Goal: Information Seeking & Learning: Learn about a topic

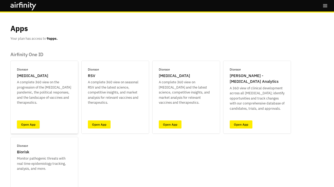
click at [32, 123] on link "Open App" at bounding box center [28, 124] width 23 height 8
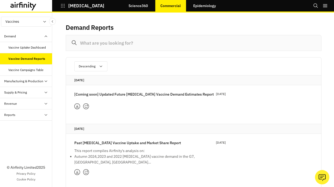
scroll to position [17, 0]
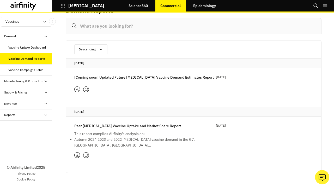
click at [135, 77] on p "[Coming soon] Updated Future [MEDICAL_DATA] Vaccine Demand Estimates Report" at bounding box center [144, 77] width 140 height 6
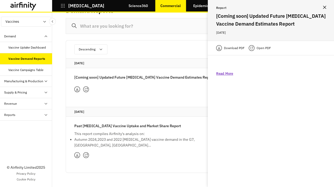
click at [225, 74] on p "Read More" at bounding box center [224, 73] width 17 height 5
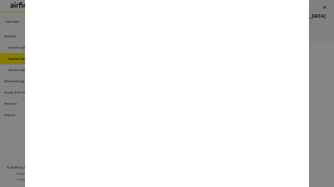
click at [322, 73] on div at bounding box center [167, 93] width 334 height 187
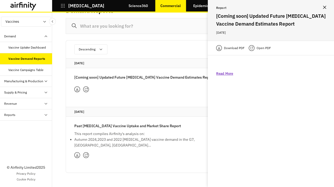
click at [122, 126] on p "Past [MEDICAL_DATA] Vaccine Uptake and Market Share Report" at bounding box center [127, 126] width 107 height 6
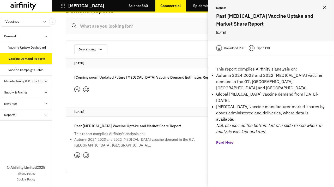
click at [228, 140] on p "Read More" at bounding box center [224, 142] width 17 height 5
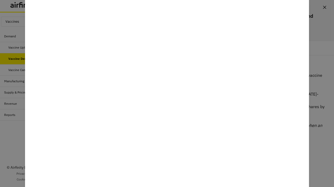
click at [19, 104] on div at bounding box center [167, 93] width 334 height 187
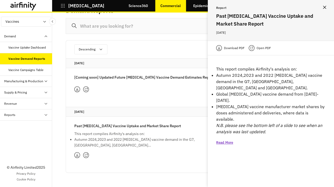
click at [25, 66] on div "Vaccine Campaigns Table" at bounding box center [26, 69] width 52 height 11
